Goal: Task Accomplishment & Management: Manage account settings

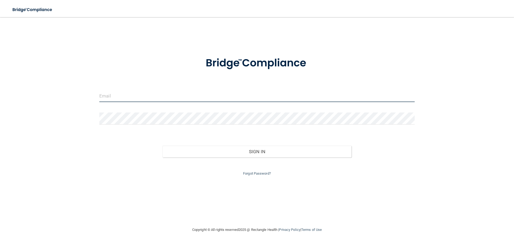
type input "[PERSON_NAME][EMAIL_ADDRESS][DOMAIN_NAME]"
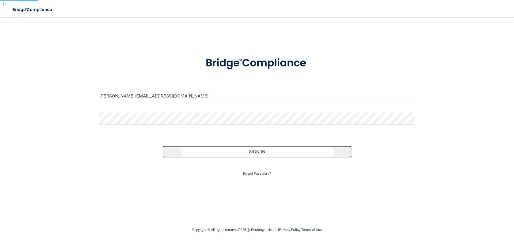
click at [267, 149] on button "Sign In" at bounding box center [257, 152] width 189 height 12
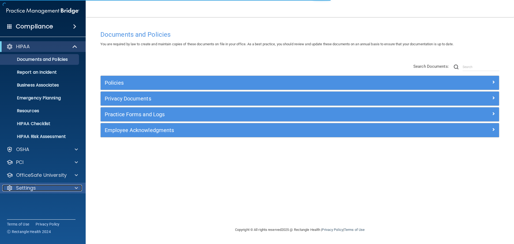
click at [34, 186] on p "Settings" at bounding box center [26, 188] width 20 height 6
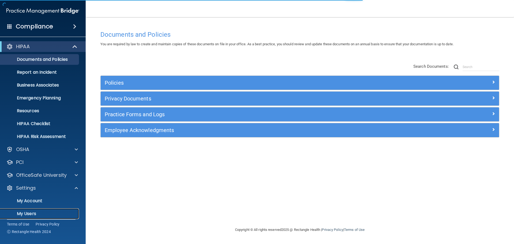
click at [32, 212] on p "My Users" at bounding box center [39, 213] width 73 height 5
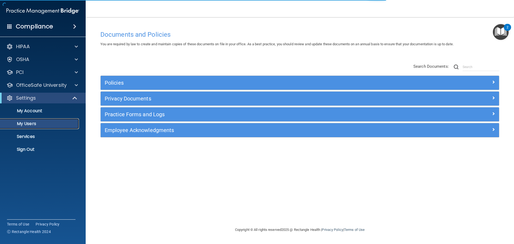
select select "20"
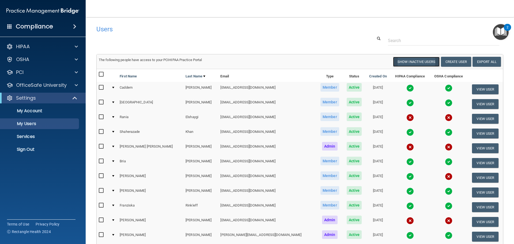
click at [403, 63] on button "Show Inactive Users" at bounding box center [416, 62] width 47 height 10
select select "20"
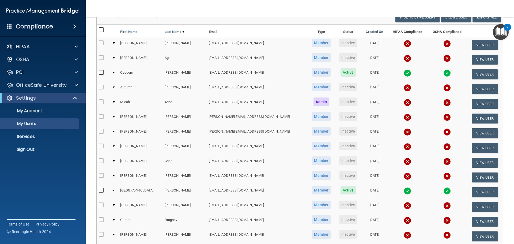
scroll to position [54, 0]
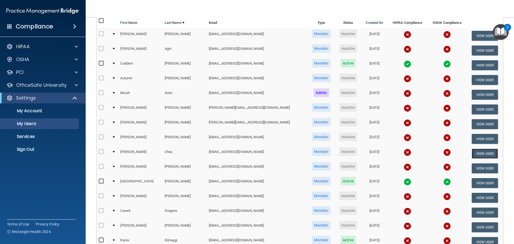
click at [479, 153] on button "View User" at bounding box center [485, 154] width 27 height 10
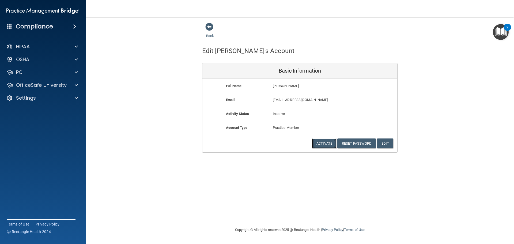
click at [313, 142] on button "Activate" at bounding box center [324, 144] width 25 height 10
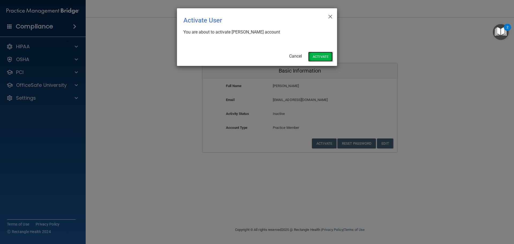
click at [326, 54] on button "Activate" at bounding box center [320, 57] width 25 height 10
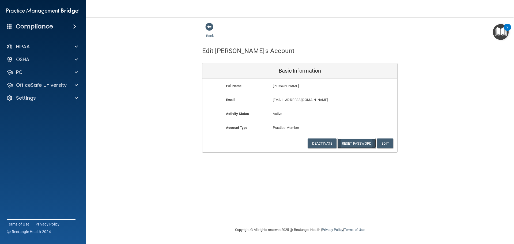
click at [362, 143] on button "Reset Password" at bounding box center [357, 144] width 39 height 10
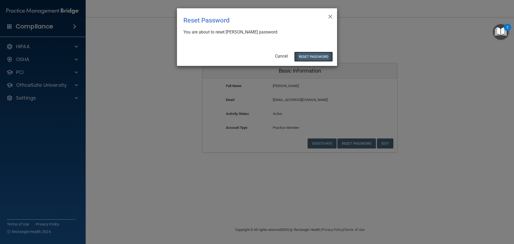
click at [323, 56] on button "Reset Password" at bounding box center [313, 57] width 39 height 10
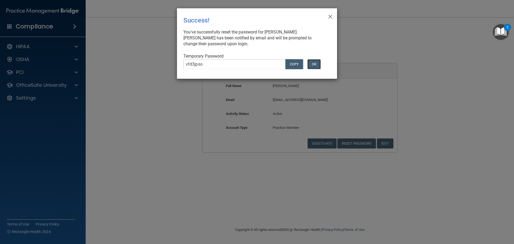
click at [314, 63] on button "OK" at bounding box center [314, 64] width 13 height 10
